Goal: Communication & Community: Ask a question

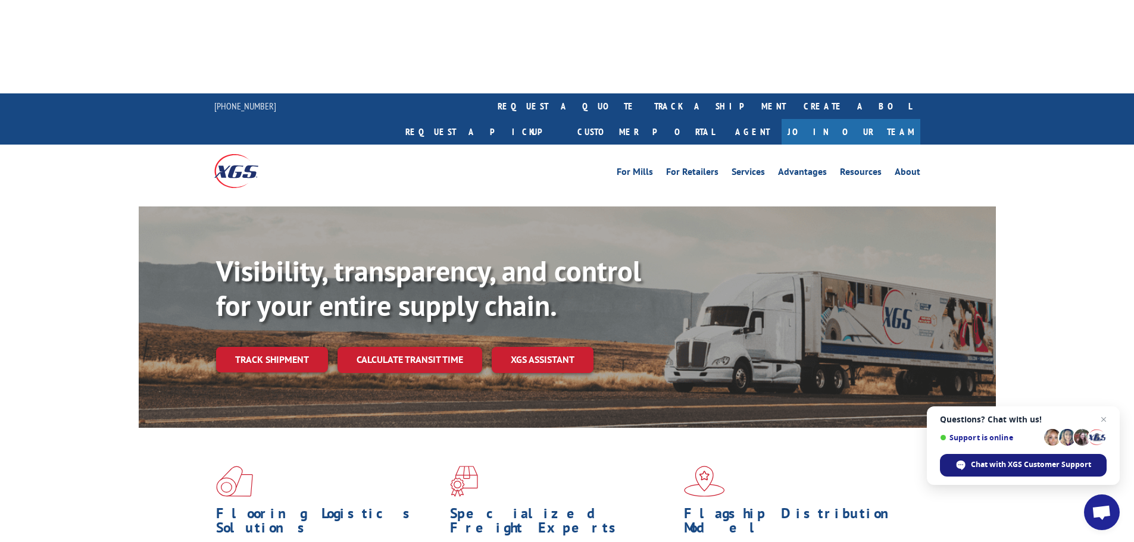
click at [1043, 464] on span "Chat with XGS Customer Support" at bounding box center [1031, 464] width 120 height 11
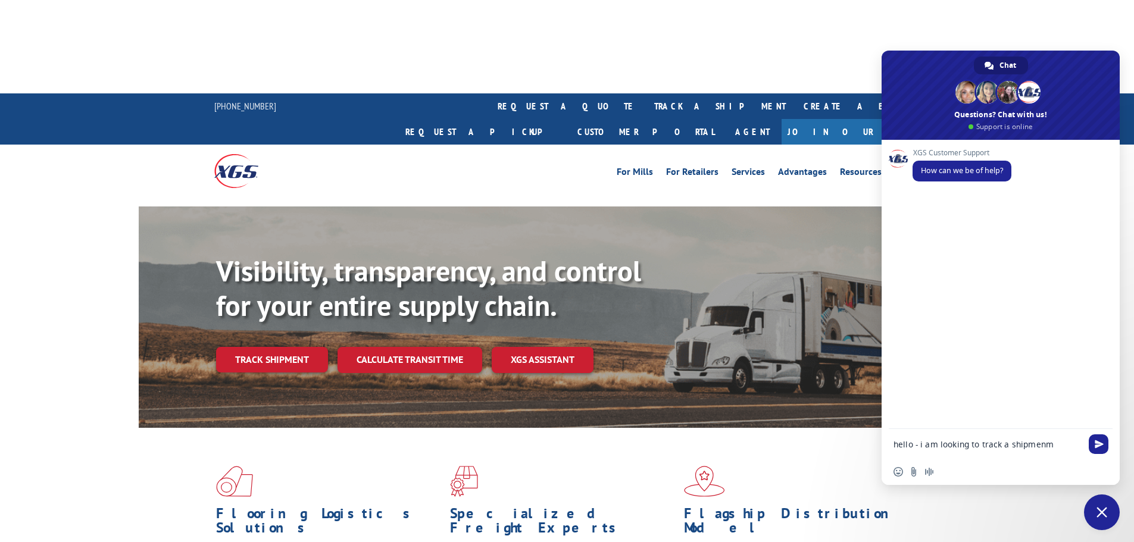
type textarea "hello - i am looking to track a shipmenmt"
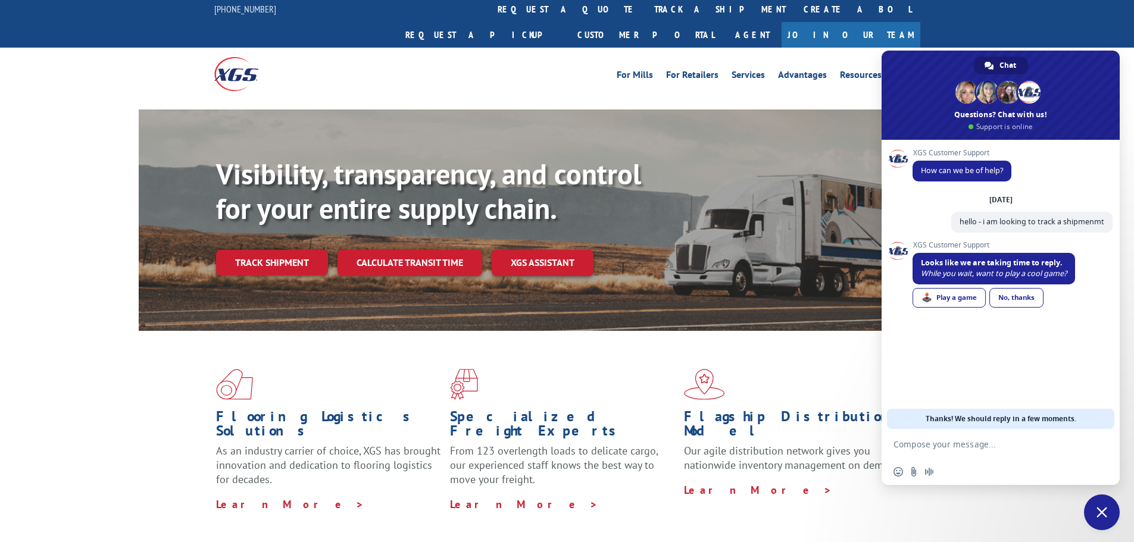
click at [1019, 298] on div "No, thanks" at bounding box center [1016, 298] width 54 height 20
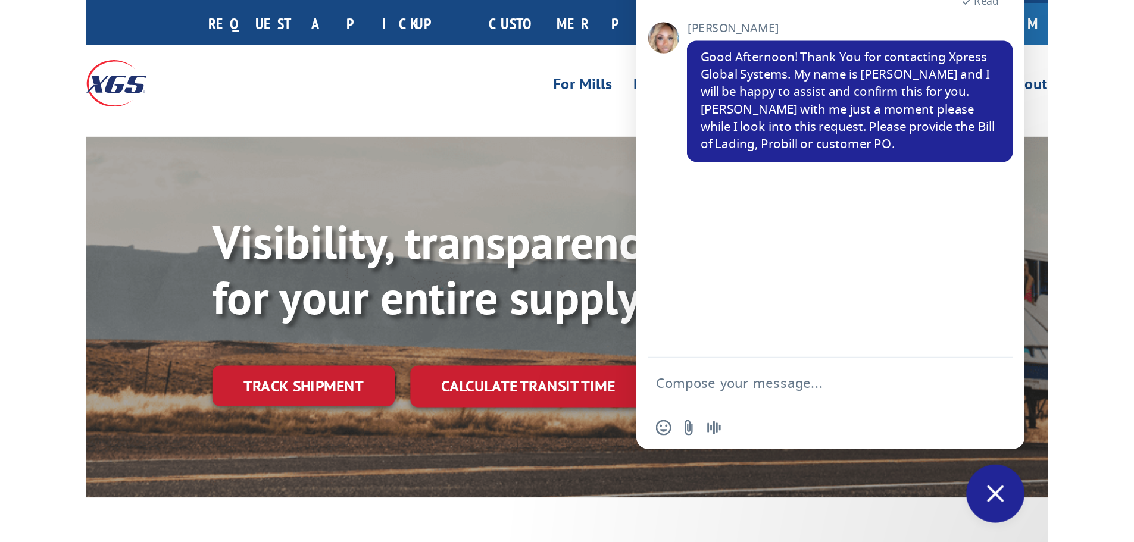
scroll to position [97, 0]
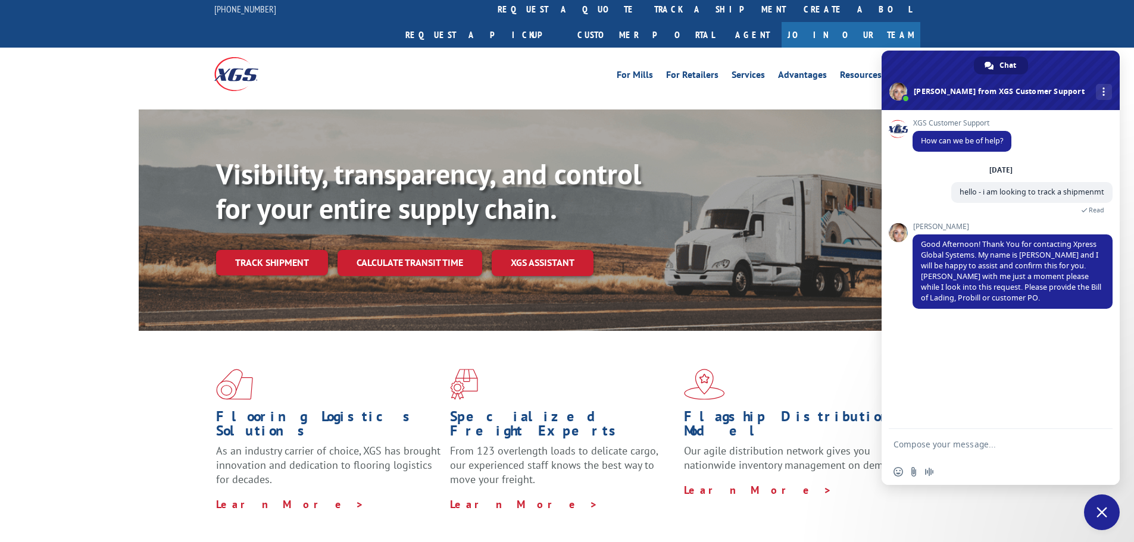
click at [955, 448] on textarea "Compose your message..." at bounding box center [987, 444] width 188 height 11
type textarea "I"
type textarea "The Shipment is coming from Home Depot/WeatherStrong - Order #WG96790882"
type textarea "I also have a tracking number of #16944942"
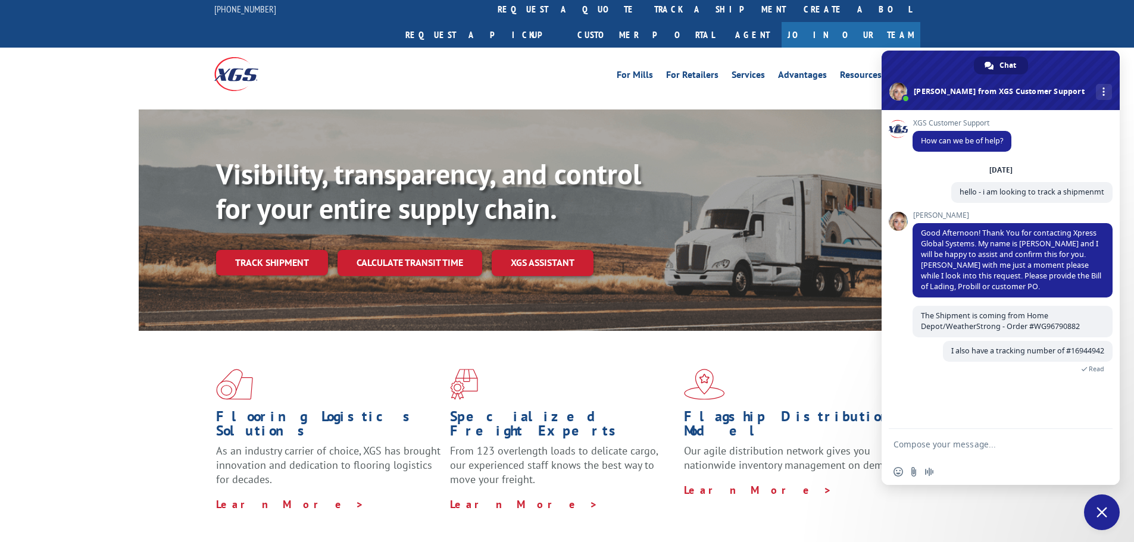
drag, startPoint x: 1058, startPoint y: 64, endPoint x: 674, endPoint y: 4, distance: 387.9
click at [987, 444] on textarea "Compose your message..." at bounding box center [987, 444] width 188 height 11
type textarea "When I called Home Depot earlier this week they said it was scheduled to be del…"
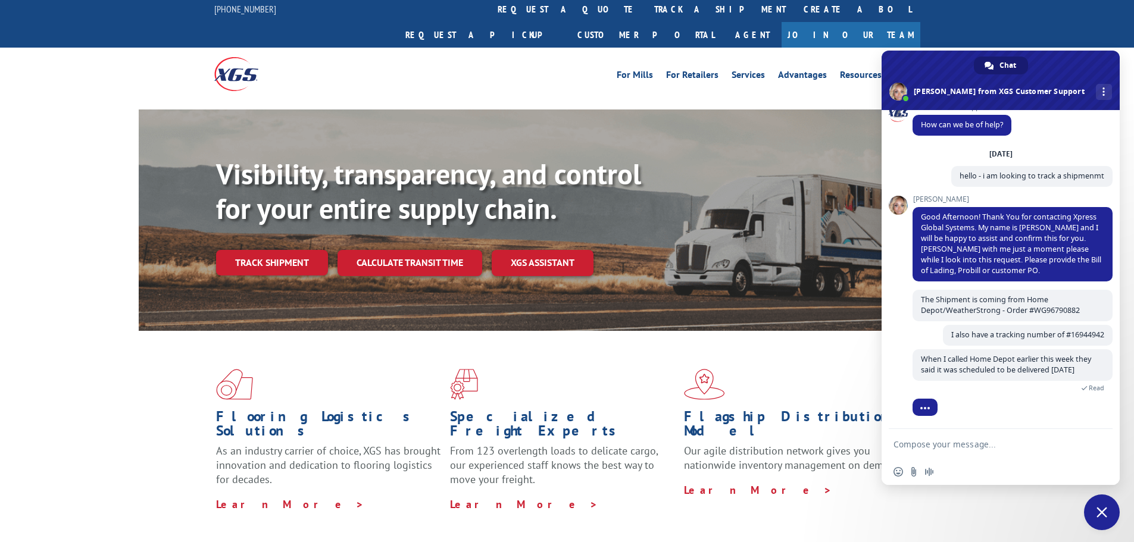
scroll to position [55, 0]
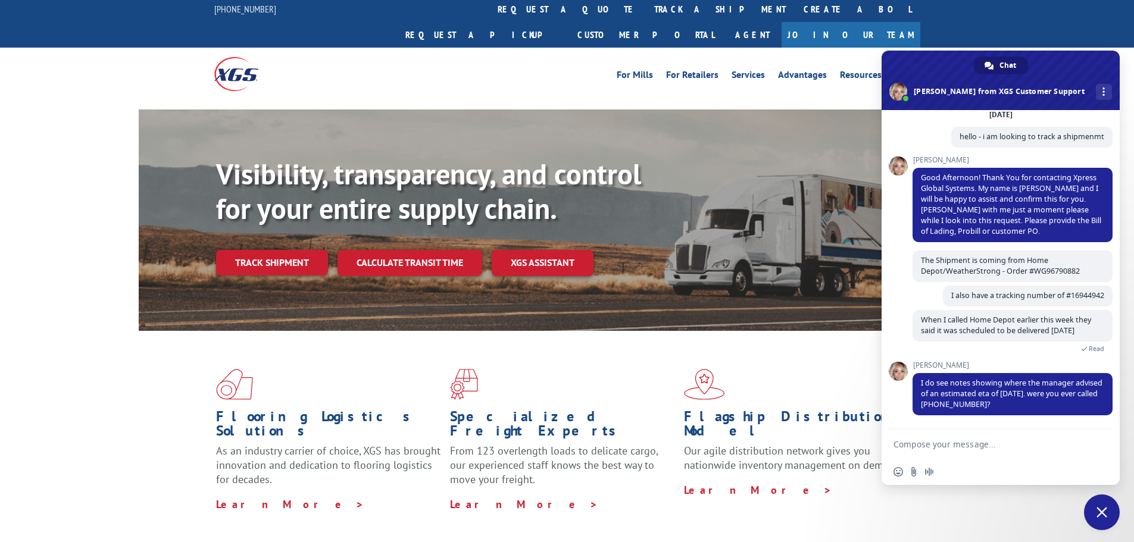
click at [980, 442] on textarea "Compose your message..." at bounding box center [987, 444] width 188 height 11
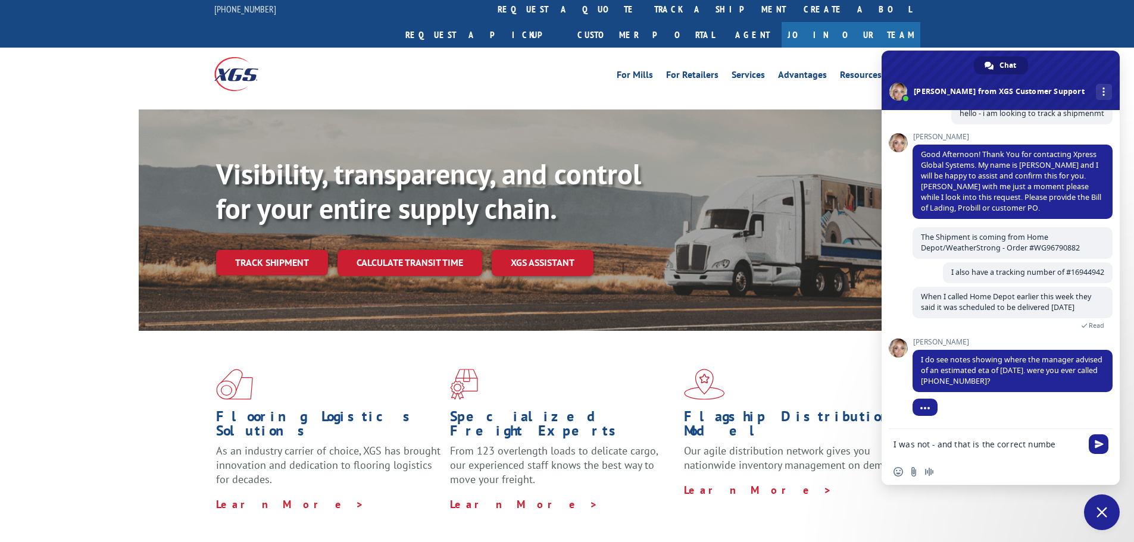
type textarea "I was not - and that is the correct number"
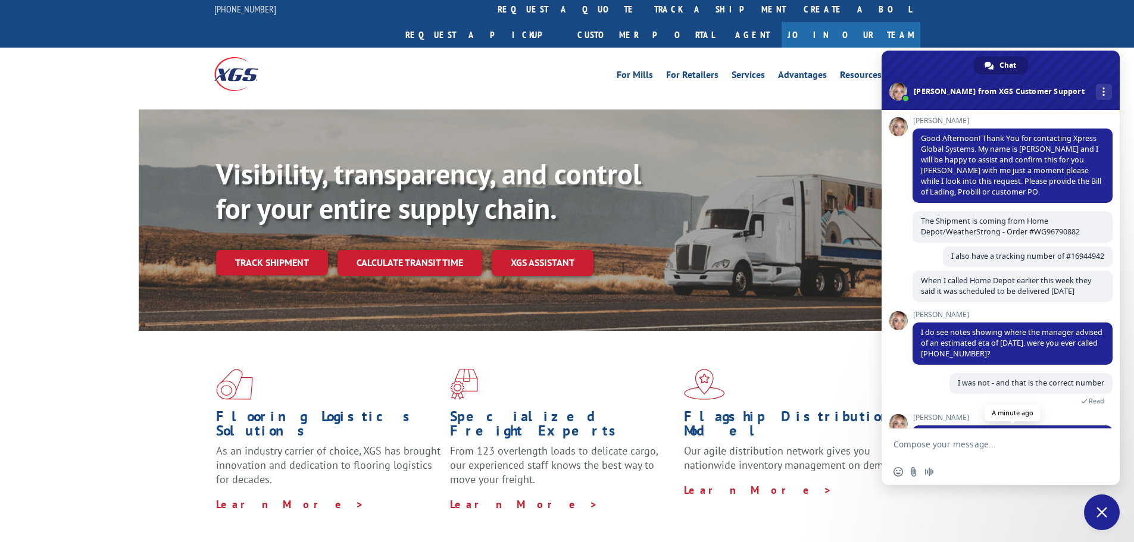
scroll to position [158, 0]
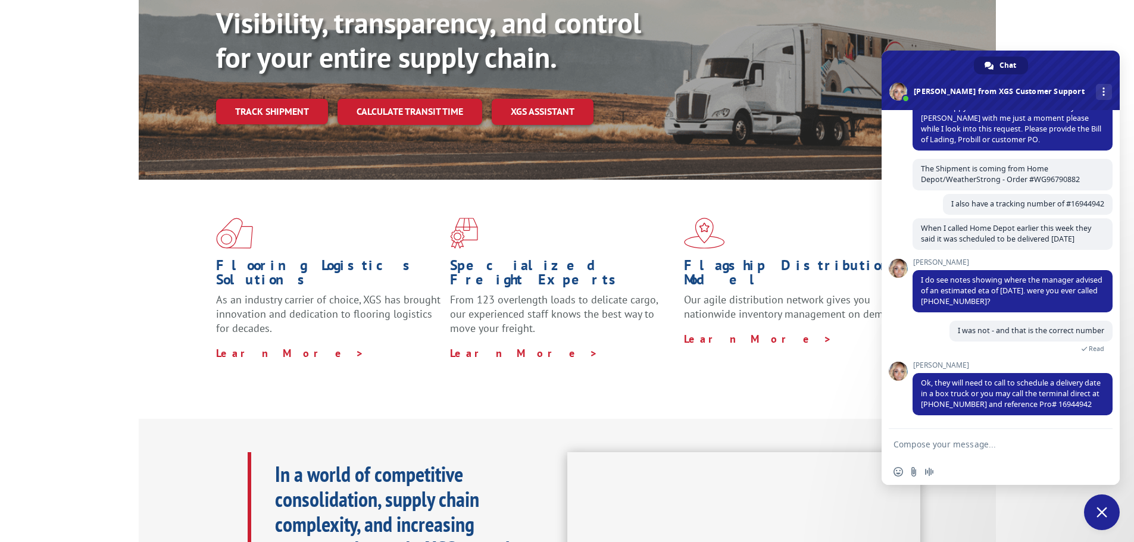
click at [1010, 444] on textarea "Compose your message..." at bounding box center [987, 444] width 188 height 11
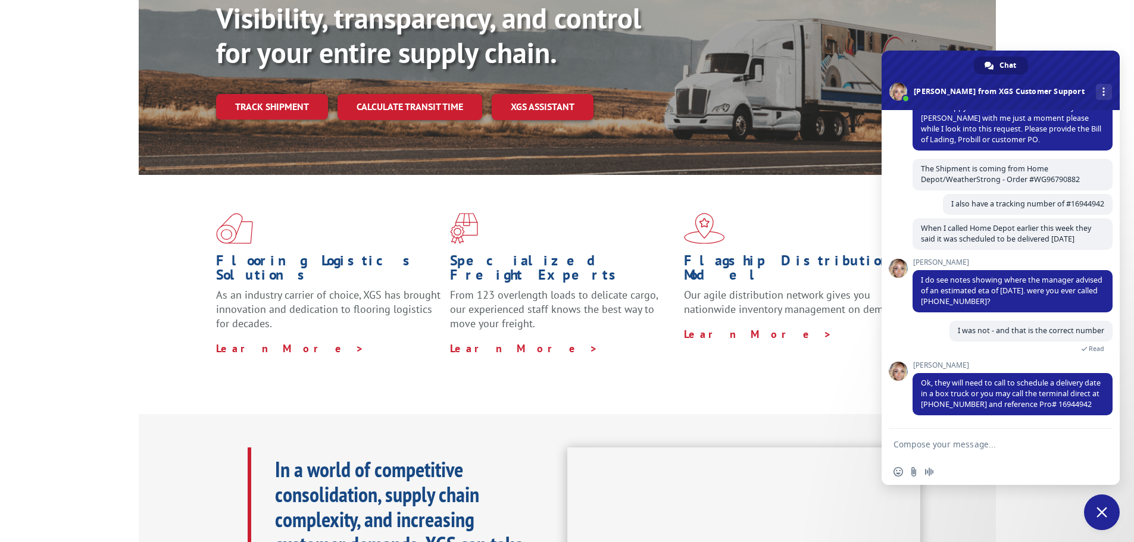
scroll to position [254, 0]
type textarea "got it - I will call them now. Thank you!"
click at [1102, 445] on span "Send" at bounding box center [1098, 444] width 9 height 9
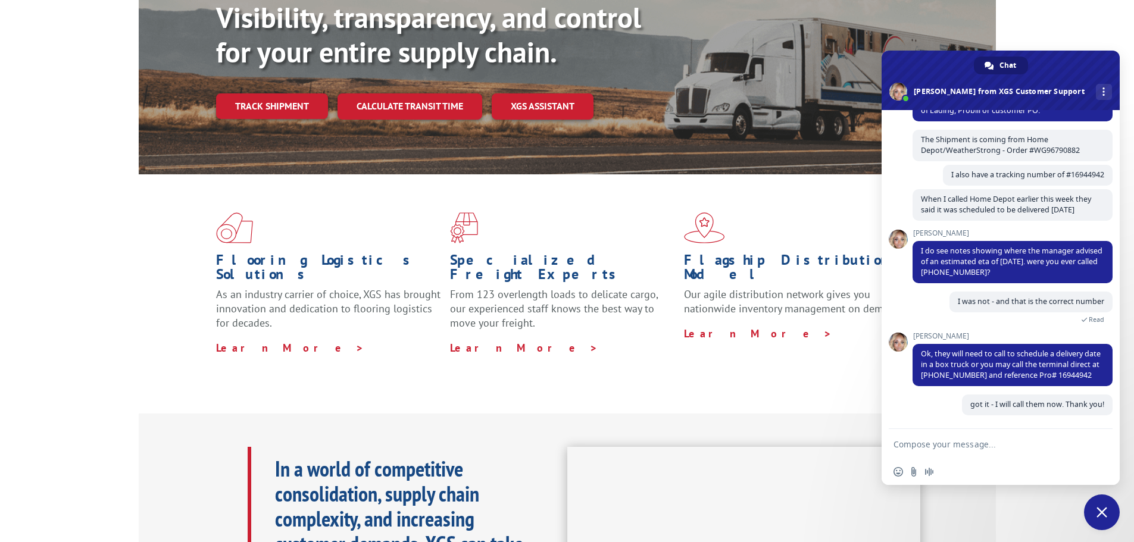
scroll to position [187, 0]
